Goal: Transaction & Acquisition: Purchase product/service

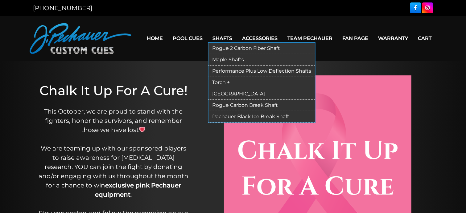
click at [228, 94] on link "[GEOGRAPHIC_DATA]" at bounding box center [261, 93] width 106 height 11
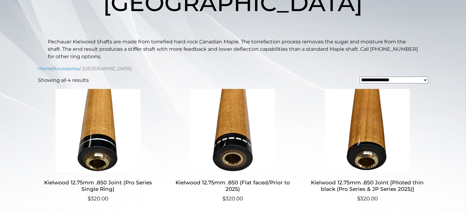
scroll to position [115, 0]
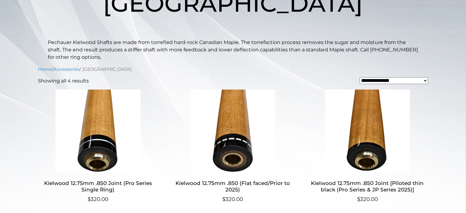
click at [195, 75] on main "**********" at bounding box center [232, 208] width 389 height 285
